Goal: Transaction & Acquisition: Purchase product/service

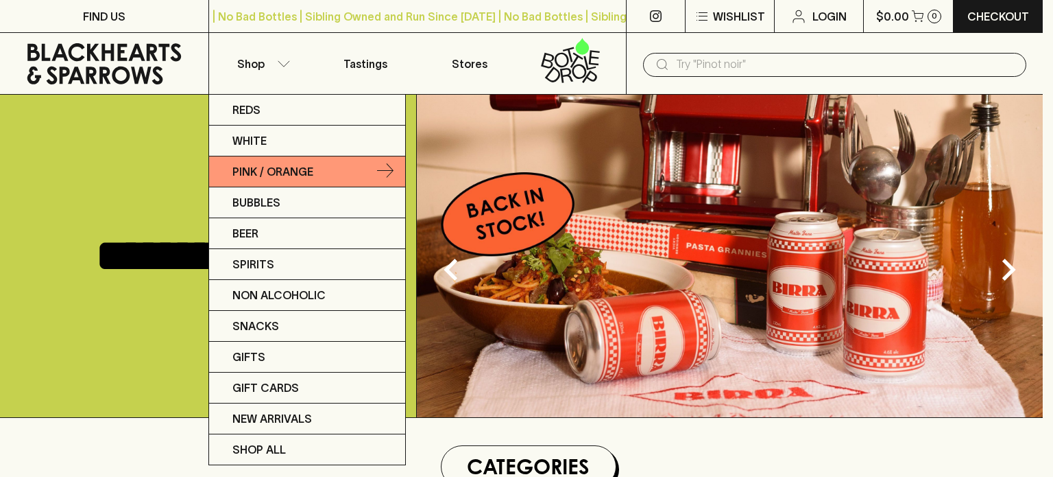
click at [268, 166] on p "Pink / Orange" at bounding box center [272, 171] width 81 height 16
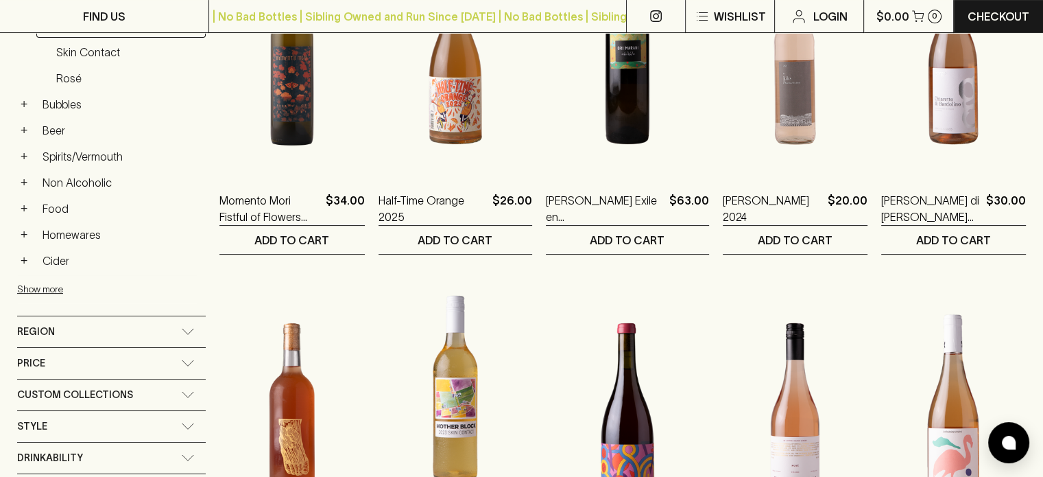
scroll to position [274, 0]
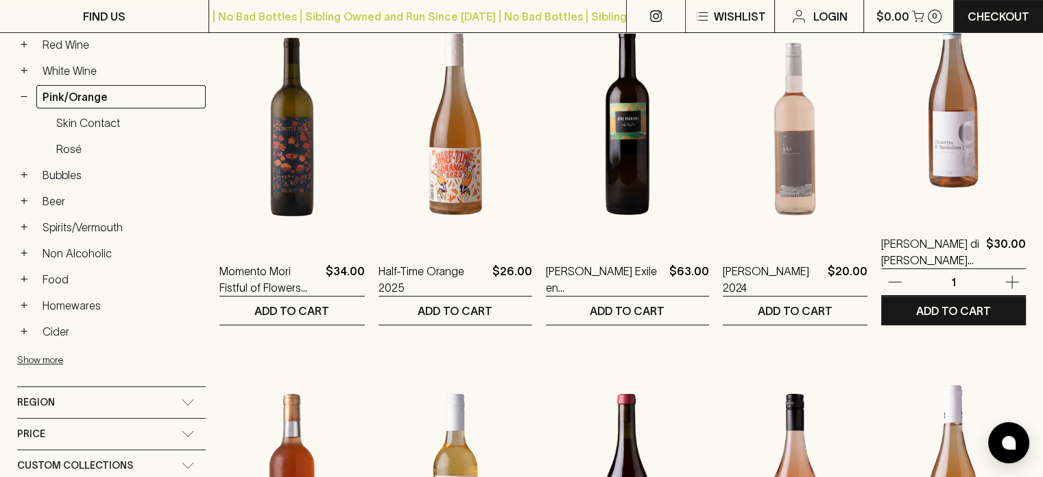
click at [961, 184] on img at bounding box center [953, 95] width 145 height 240
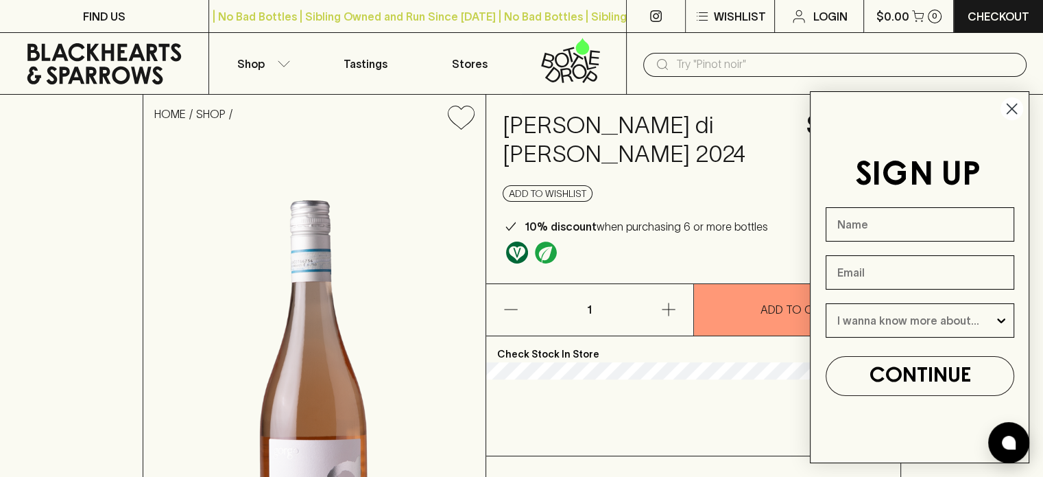
drag, startPoint x: 531, startPoint y: 125, endPoint x: 760, endPoint y: 158, distance: 231.3
click at [760, 158] on h4 "[PERSON_NAME] di [PERSON_NAME] 2024" at bounding box center [646, 140] width 287 height 58
copy h4 "[PERSON_NAME] di [PERSON_NAME] 2024"
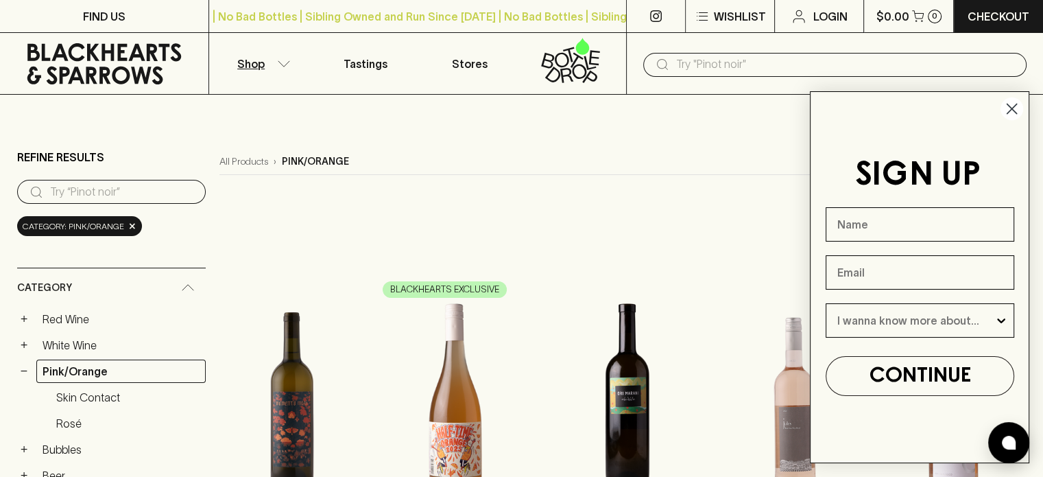
click at [1011, 106] on circle "Close dialog" at bounding box center [1011, 108] width 23 height 23
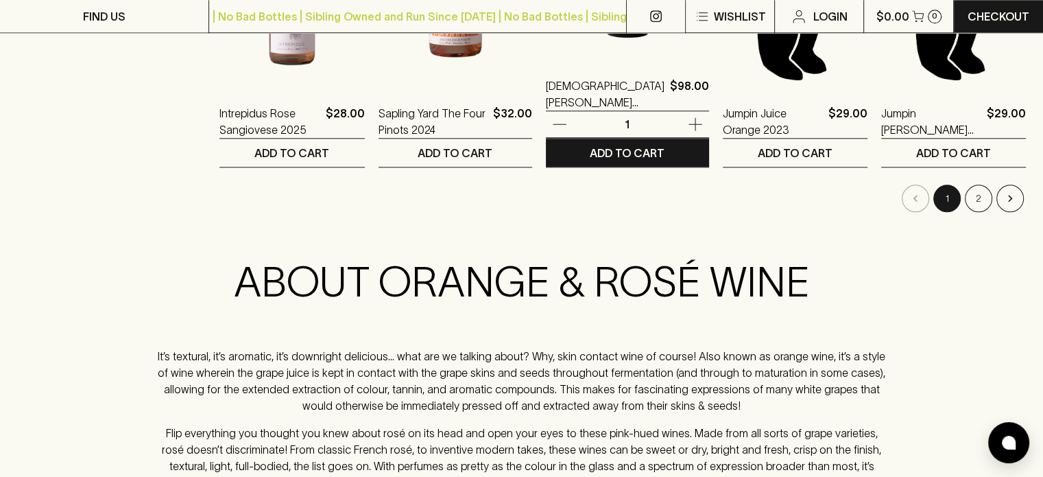
scroll to position [1554, 0]
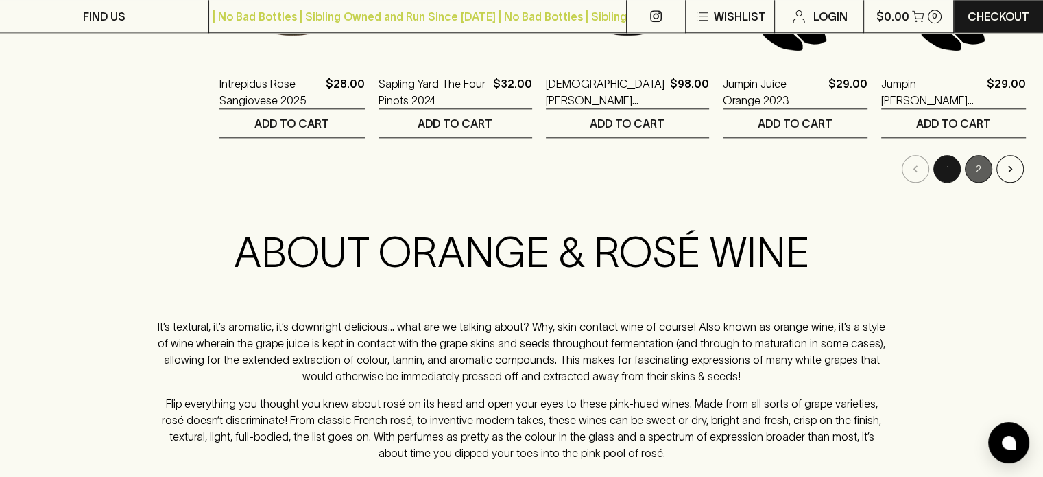
click at [985, 167] on button "2" at bounding box center [978, 168] width 27 height 27
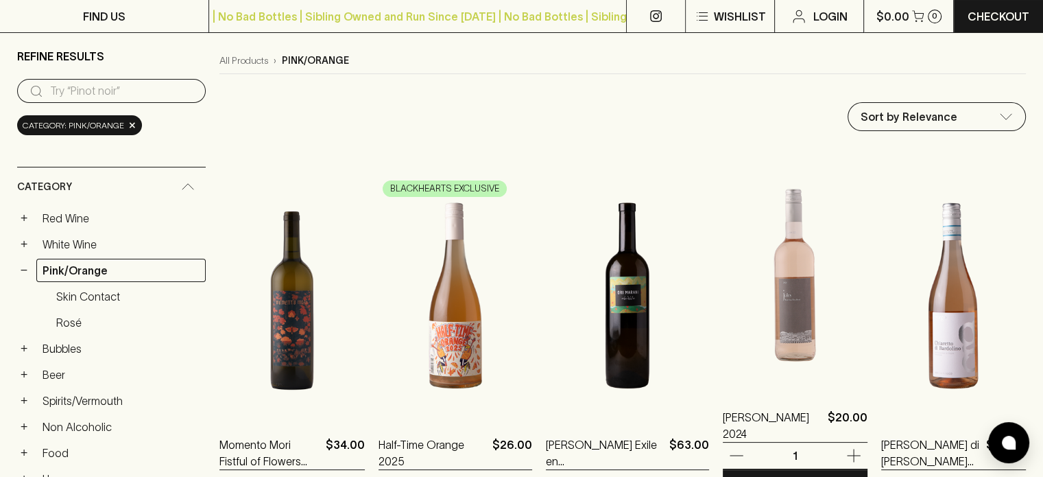
scroll to position [182, 0]
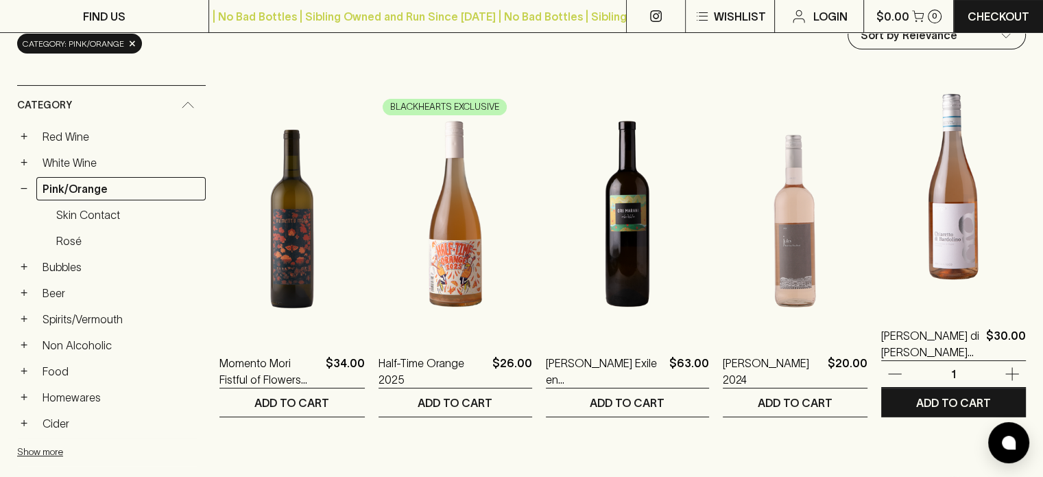
click at [936, 246] on img at bounding box center [953, 187] width 145 height 240
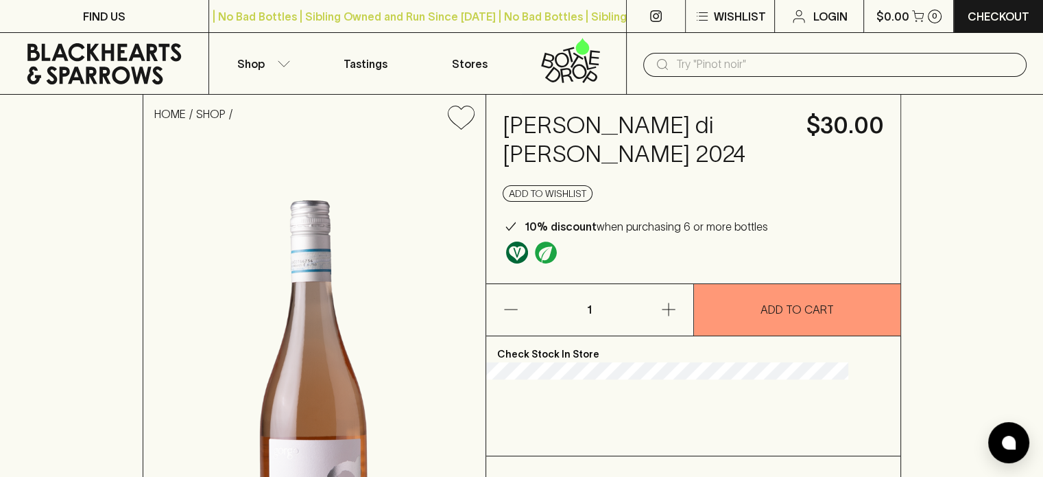
drag, startPoint x: 529, startPoint y: 121, endPoint x: 751, endPoint y: 163, distance: 226.9
click at [751, 163] on h4 "[PERSON_NAME] di [PERSON_NAME] 2024" at bounding box center [646, 140] width 287 height 58
copy h4 "[PERSON_NAME] di [PERSON_NAME] 2024"
